Goal: Find contact information: Obtain details needed to contact an individual or organization

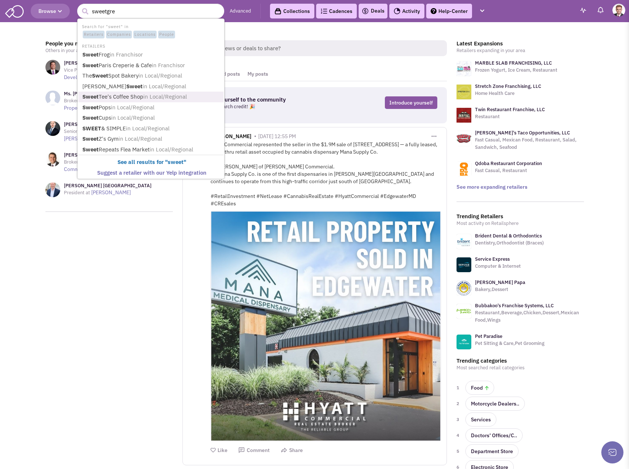
type input "sweetgree"
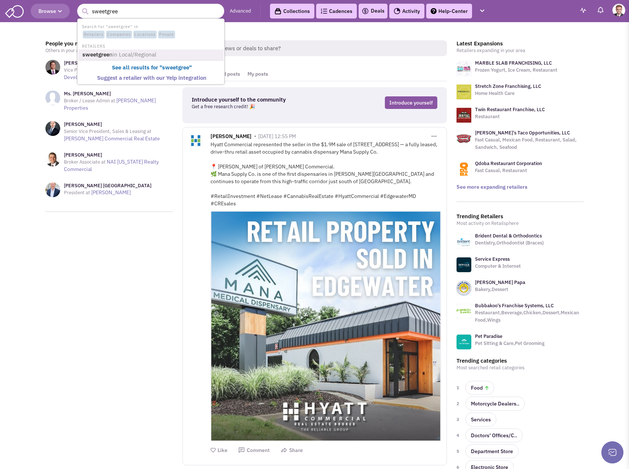
click at [120, 54] on span "in Local/Regional" at bounding box center [135, 54] width 44 height 7
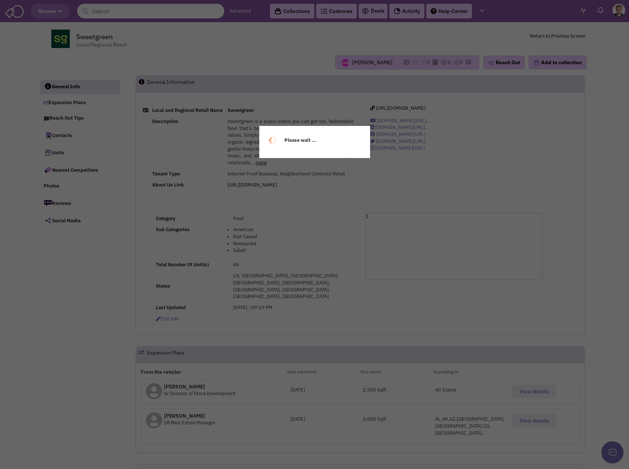
select select
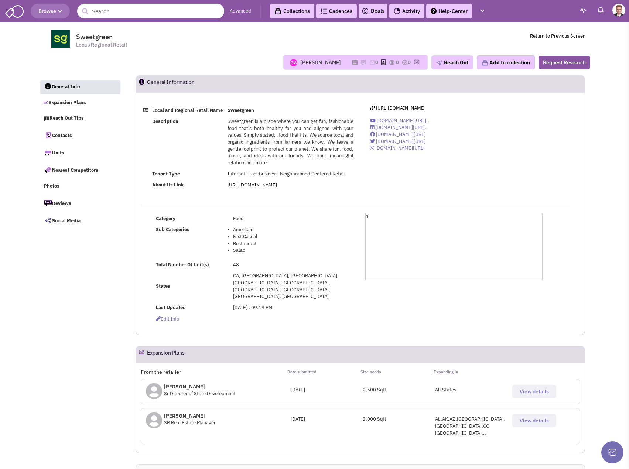
click at [213, 41] on td "Sweetgreen Local/Regional Retail Return to Previous Screen" at bounding box center [334, 39] width 501 height 21
select select
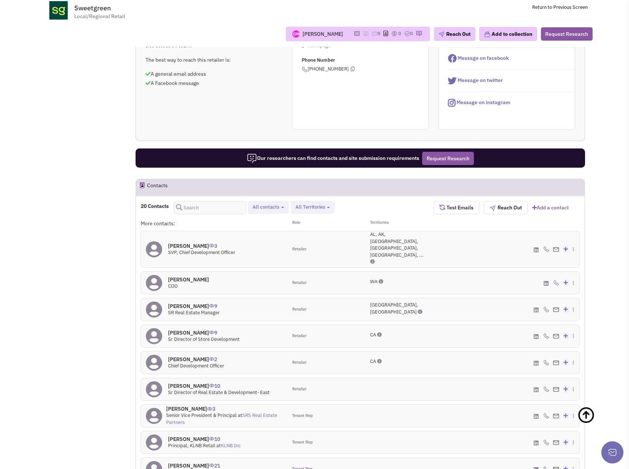
scroll to position [459, 0]
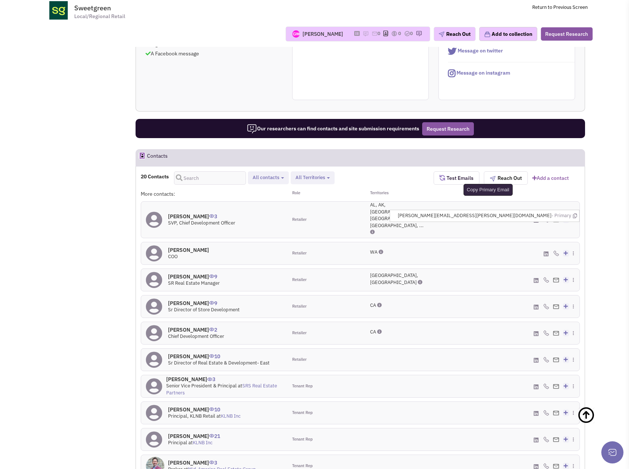
click at [576, 214] on icon at bounding box center [575, 216] width 4 height 5
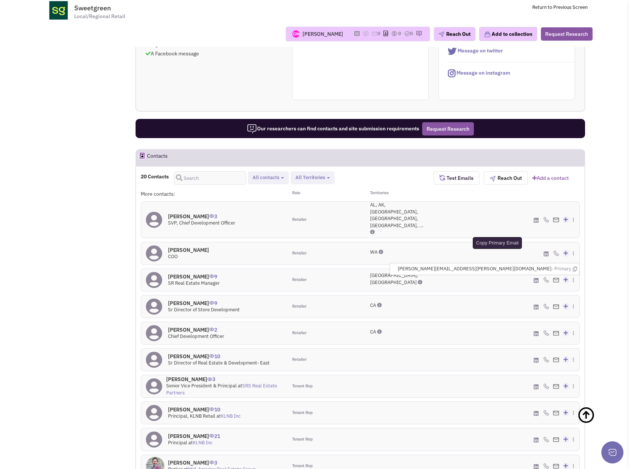
click at [575, 267] on icon at bounding box center [575, 269] width 4 height 5
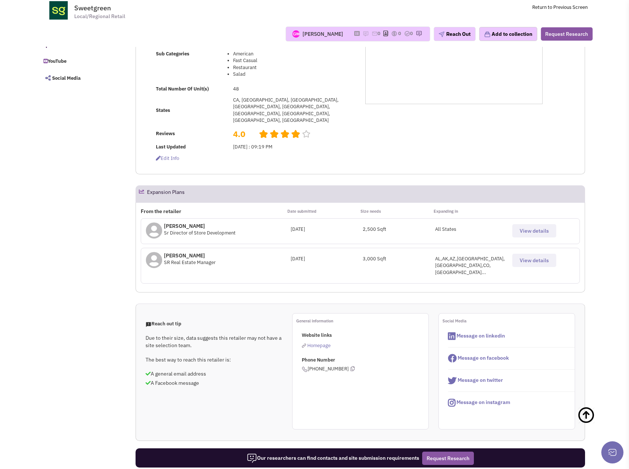
scroll to position [0, 0]
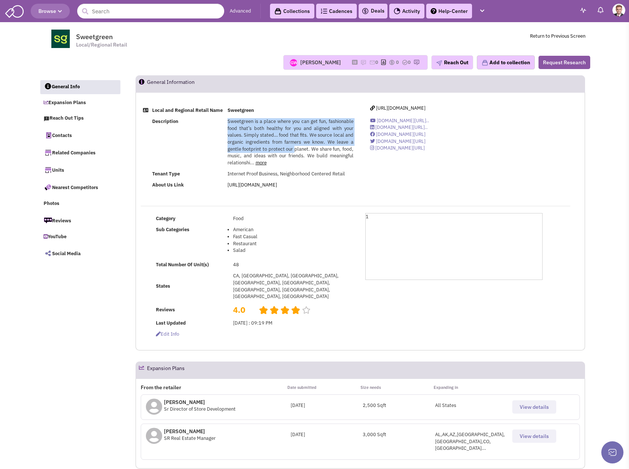
drag, startPoint x: 227, startPoint y: 130, endPoint x: 294, endPoint y: 157, distance: 72.7
click at [294, 157] on td "Sweetgreen is a place where you can get fun, fashionable food that’s both healt…" at bounding box center [290, 142] width 130 height 52
click at [287, 148] on span "Sweetgreen is a place where you can get fun, fashionable food that’s both healt…" at bounding box center [291, 141] width 126 height 47
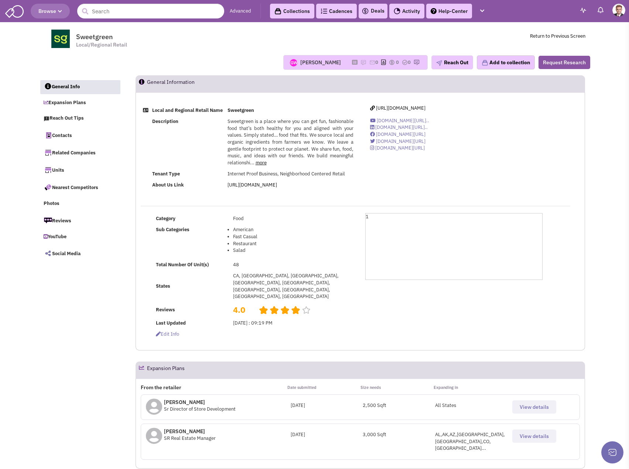
scroll to position [3752, 0]
